Goal: Task Accomplishment & Management: Use online tool/utility

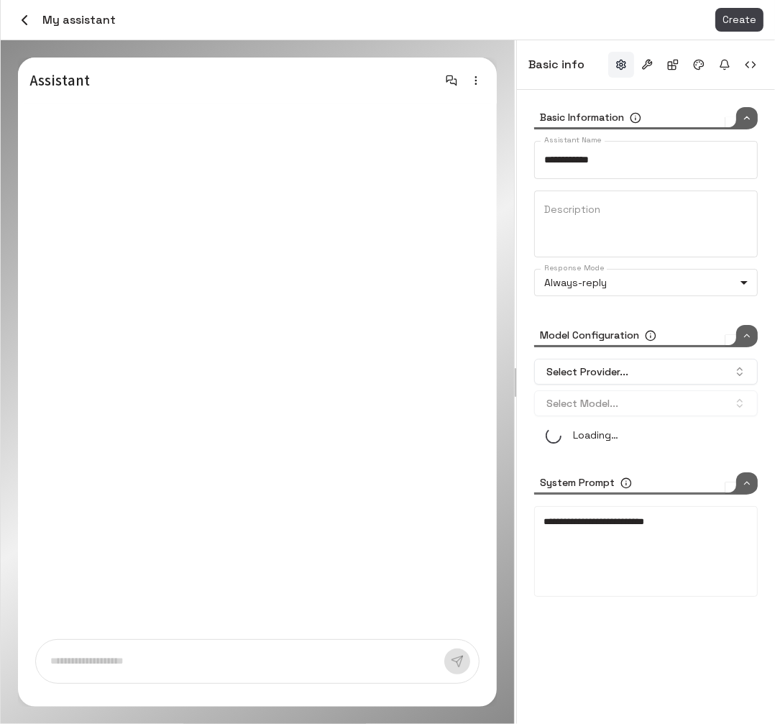
click at [82, 84] on p "Assistant" at bounding box center [200, 80] width 342 height 22
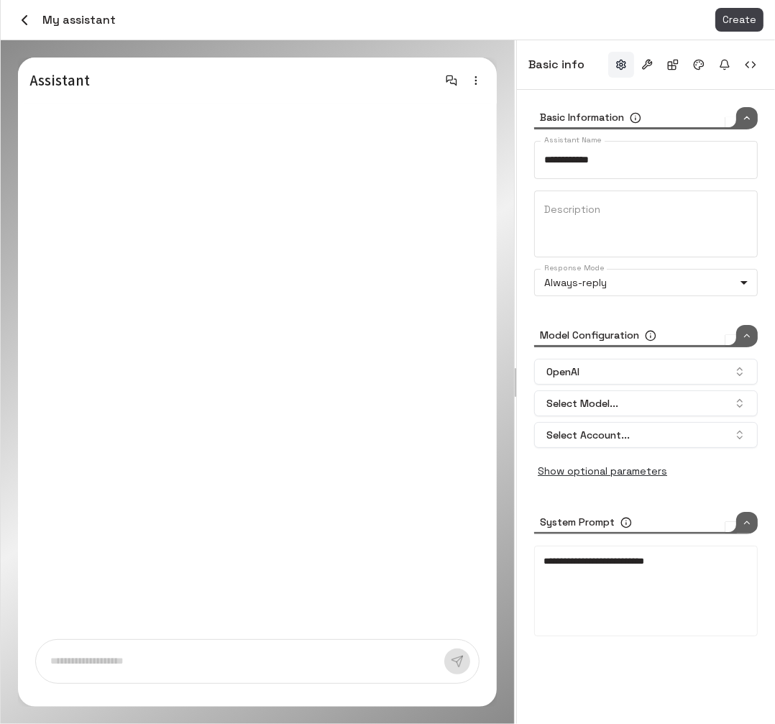
type input "*****"
click at [18, 14] on icon "button" at bounding box center [24, 19] width 17 height 17
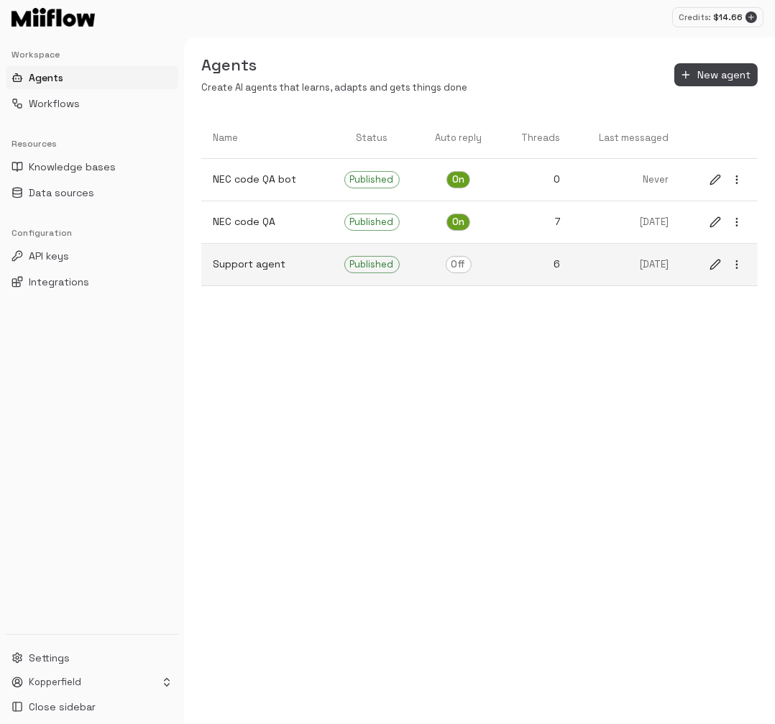
click at [259, 254] on link "Support agent" at bounding box center [263, 264] width 124 height 38
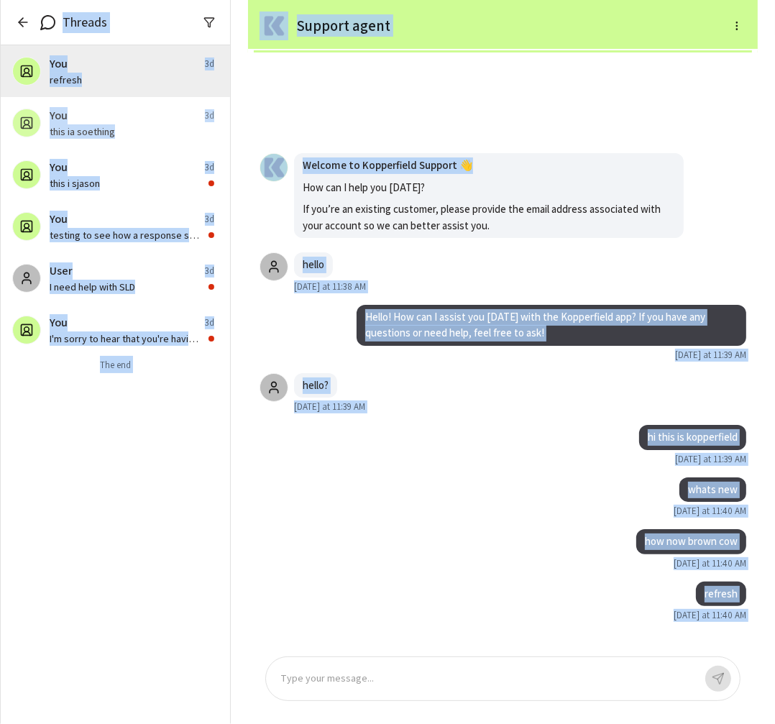
drag, startPoint x: 769, startPoint y: 172, endPoint x: 787, endPoint y: 172, distance: 18.0
click at [774, 172] on html "Credits: $ 14.66 Workspace Agents Workflows Resources Knowledge bases Data sour…" at bounding box center [387, 362] width 775 height 724
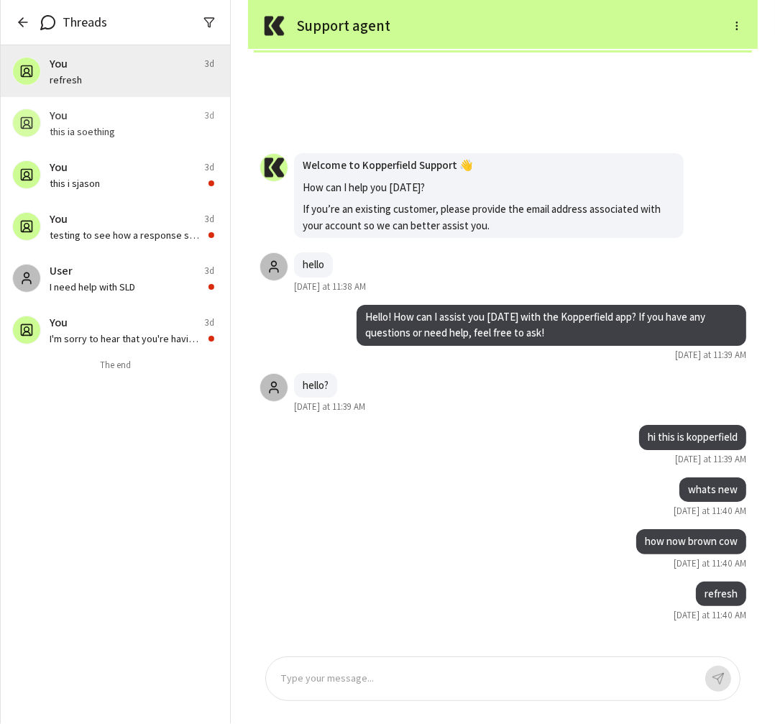
click at [677, 192] on div "Welcome to Kopperfield Support 👋 How can I help you [DATE]? If you’re an existi…" at bounding box center [488, 195] width 389 height 85
